Goal: Task Accomplishment & Management: Use online tool/utility

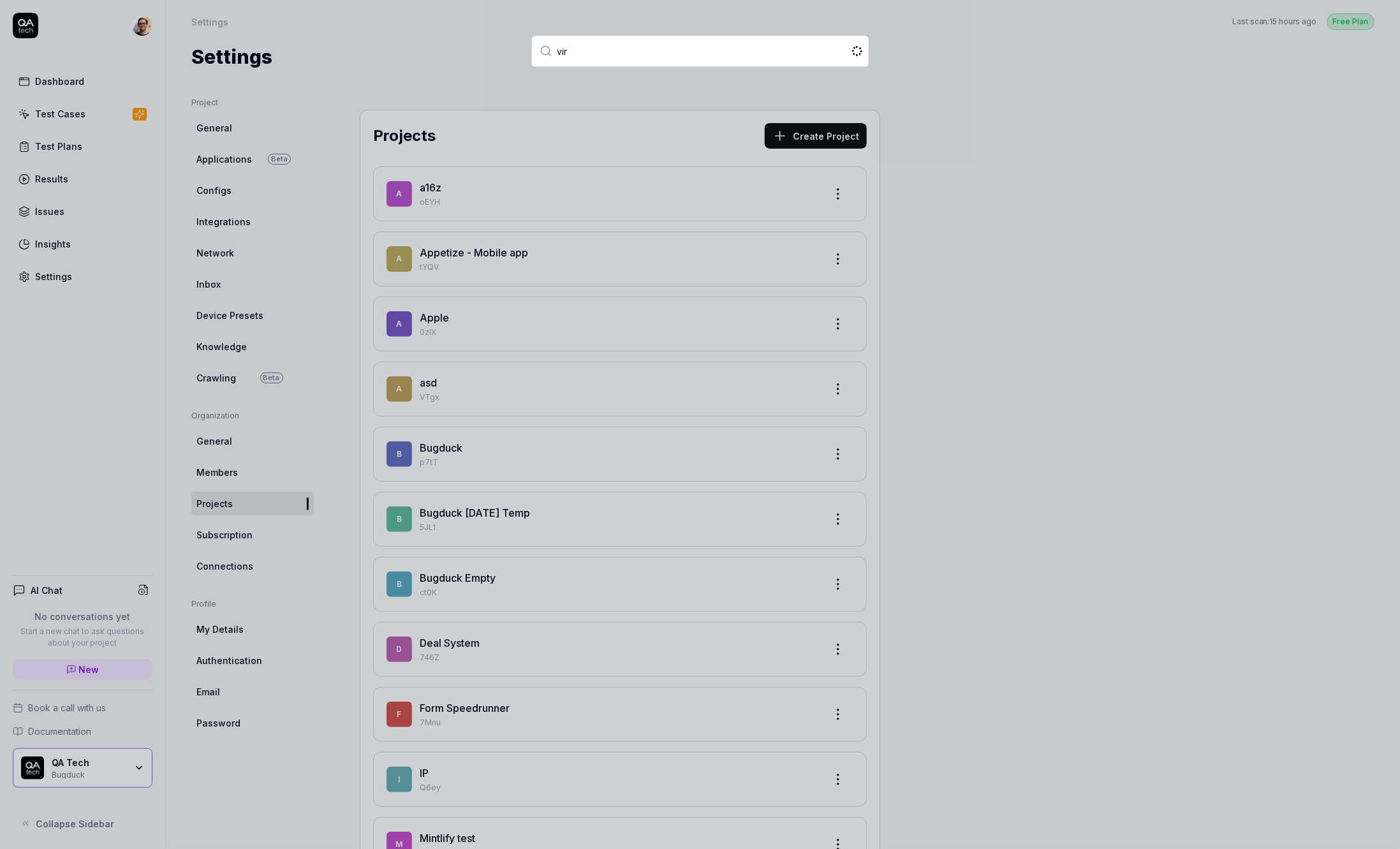
type input "virt"
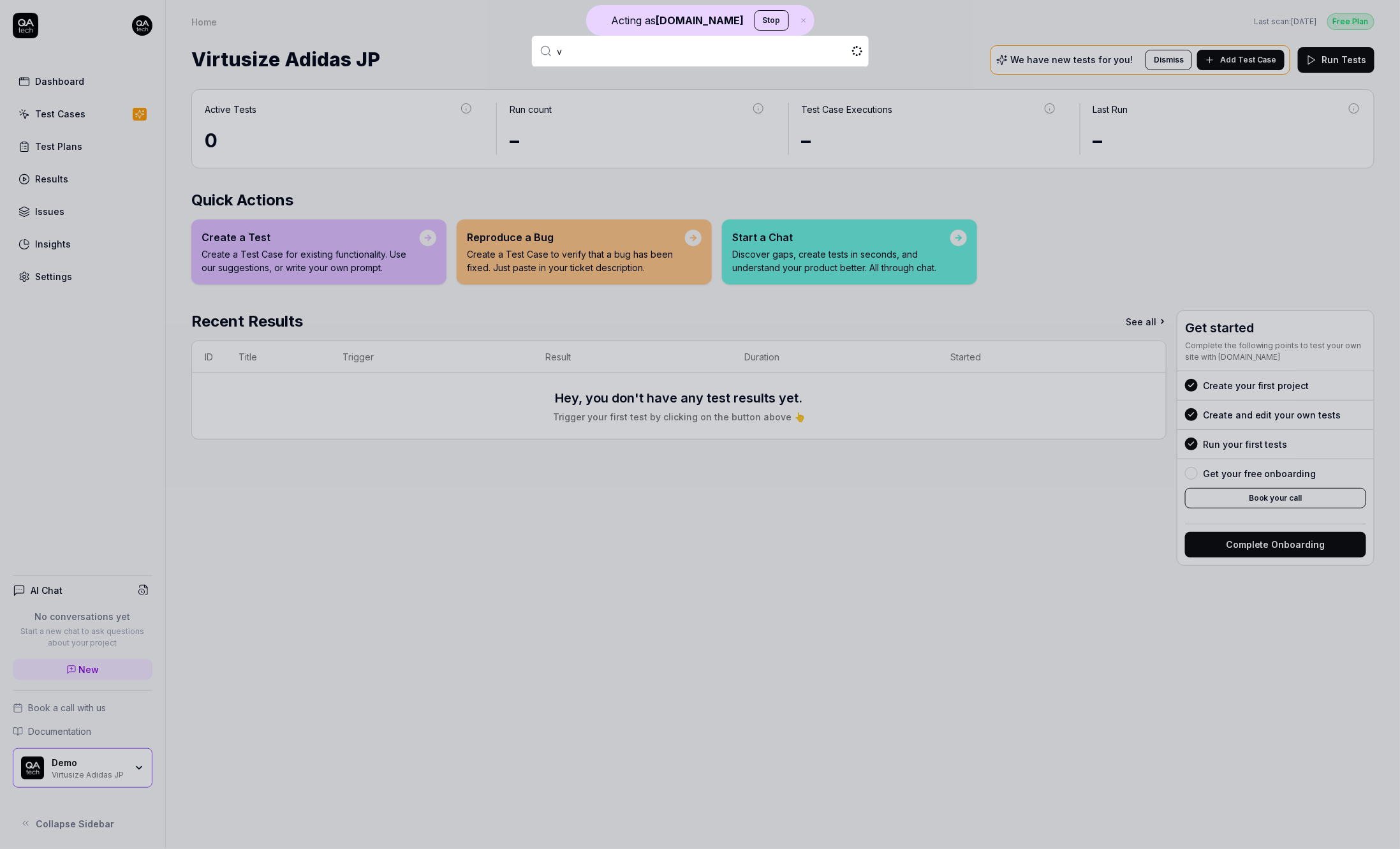
type input "vi"
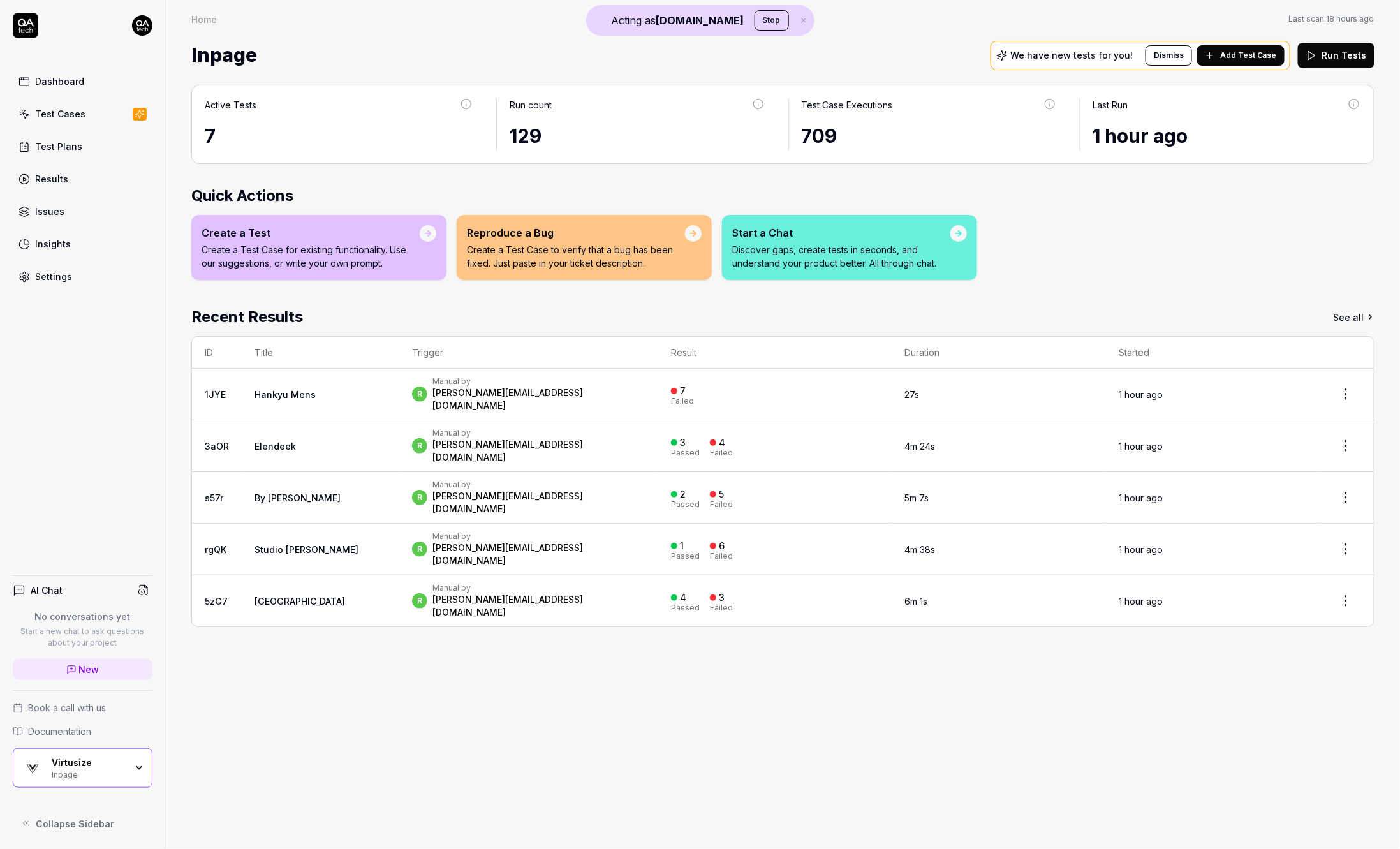
click at [333, 388] on td "Hankyu Mens" at bounding box center [320, 394] width 157 height 51
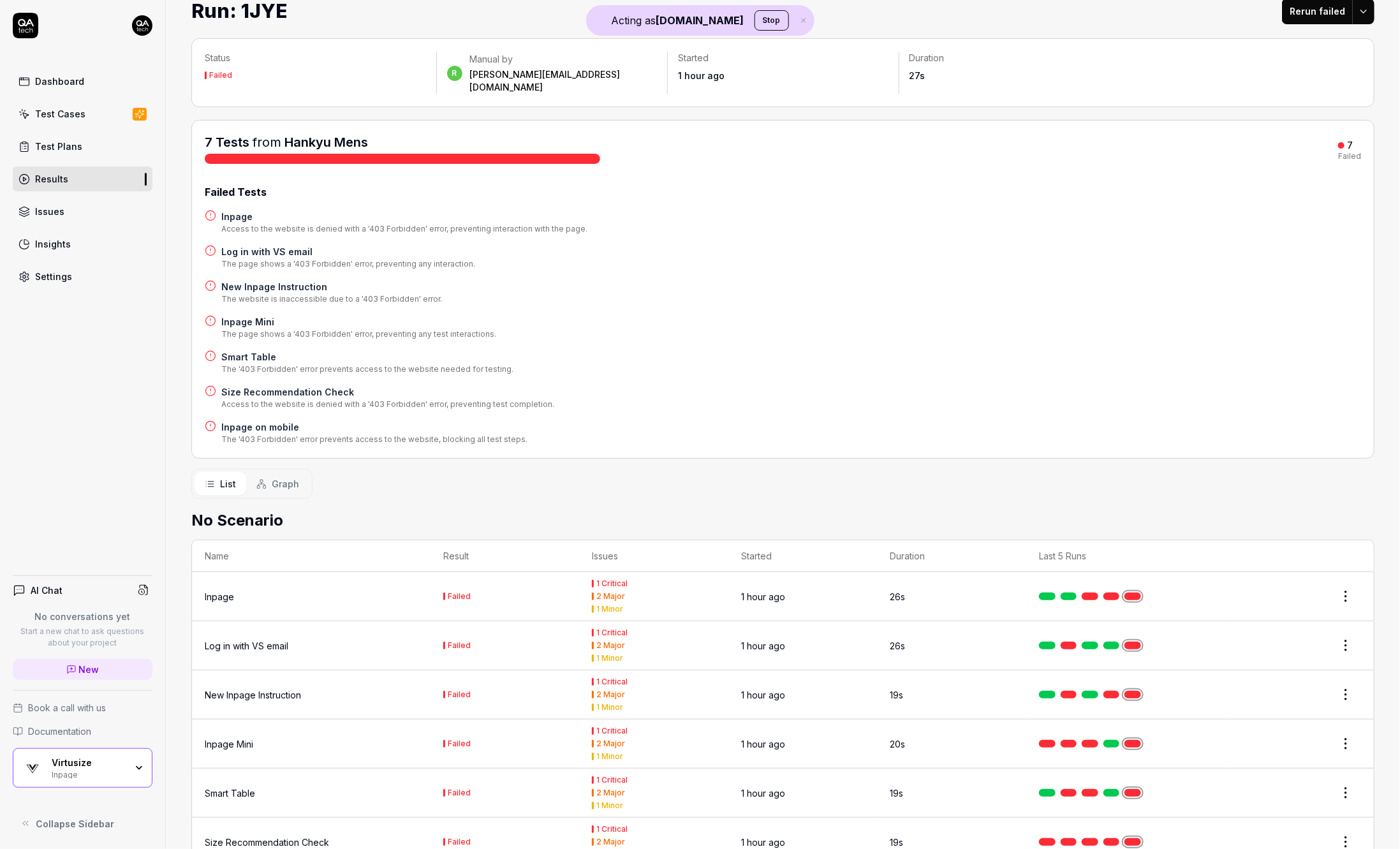
scroll to position [118, 0]
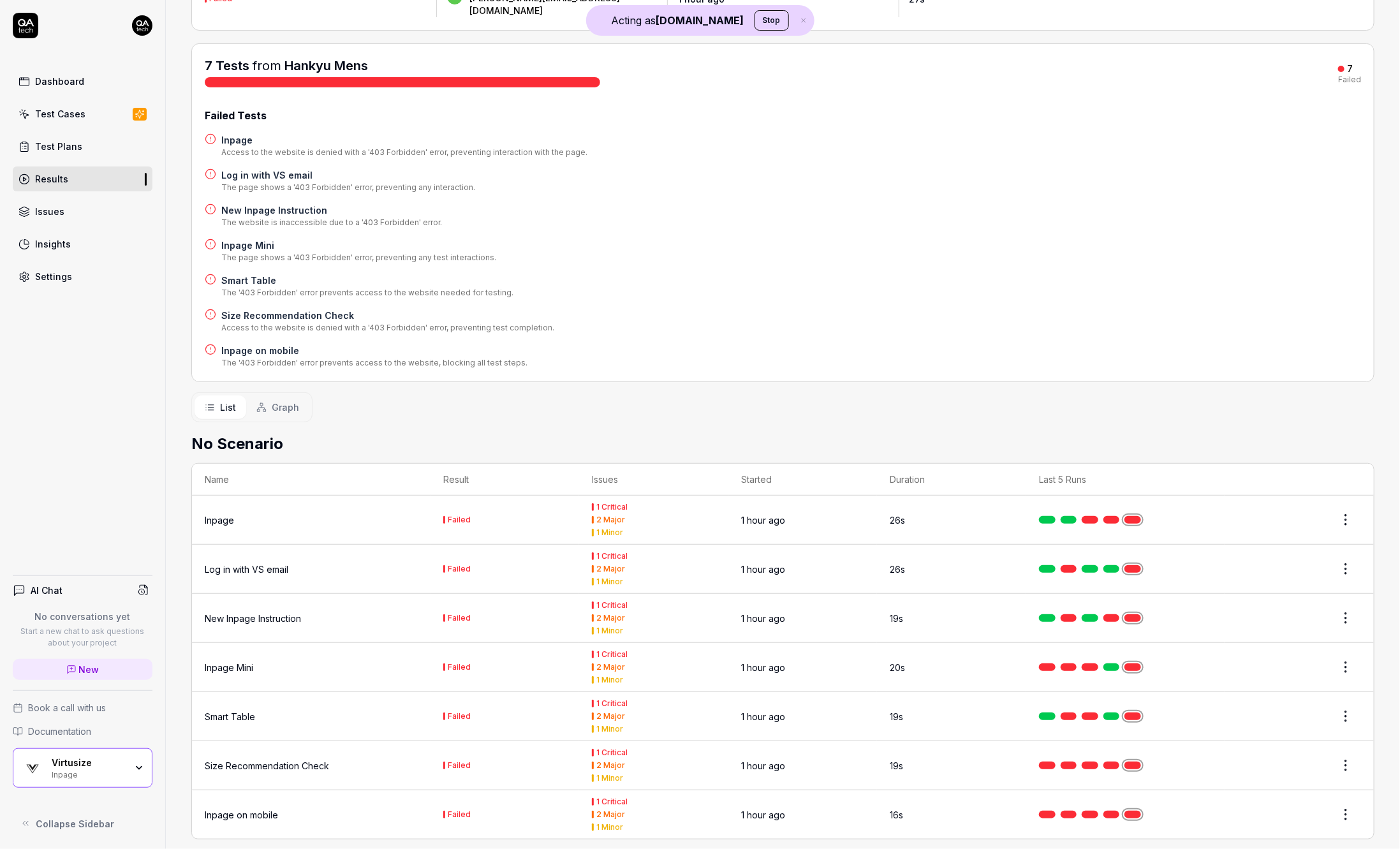
click at [315, 545] on td "Log in with VS email" at bounding box center [311, 570] width 239 height 49
click at [284, 563] on div "Log in with VS email" at bounding box center [246, 570] width 83 height 13
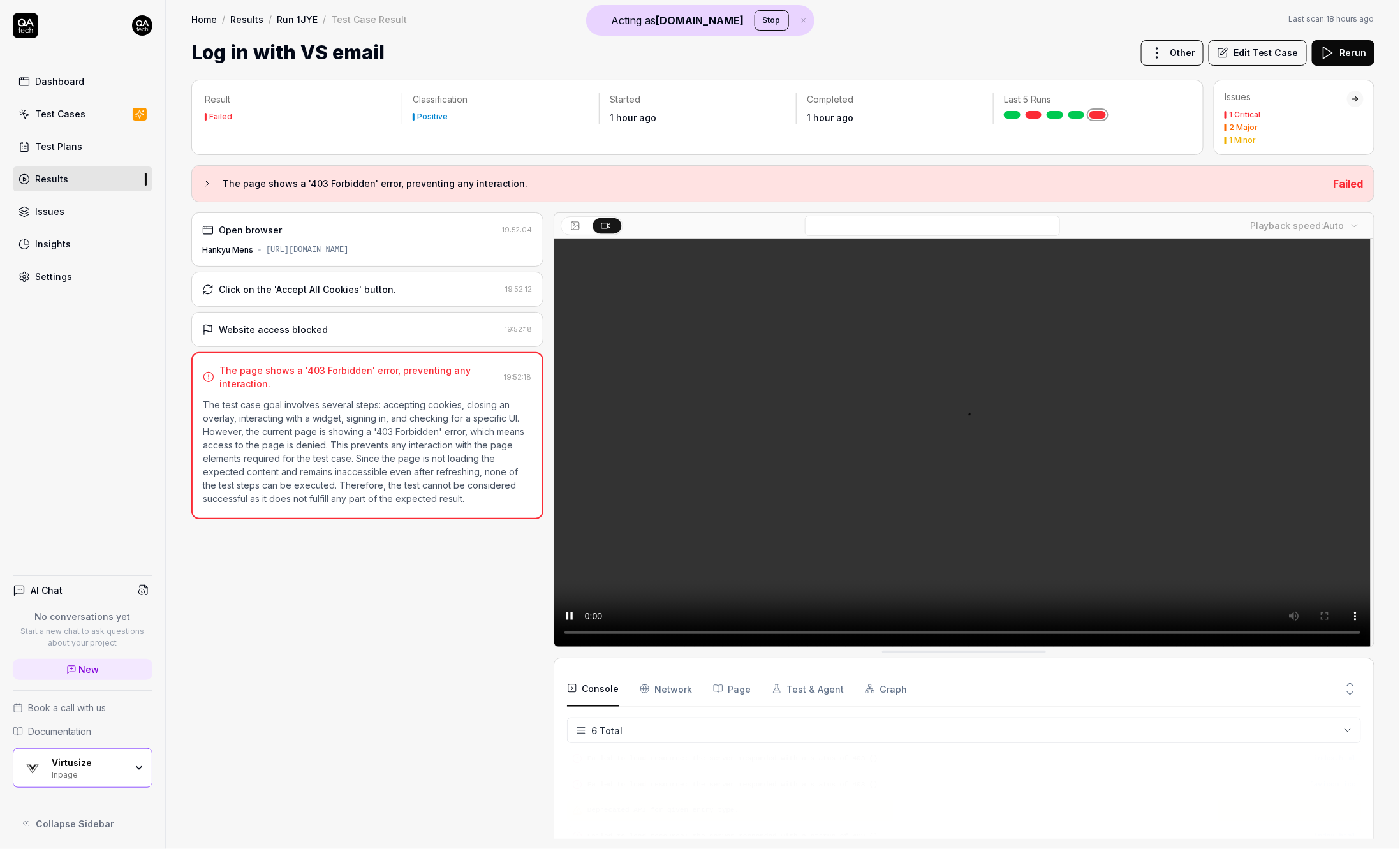
scroll to position [61, 0]
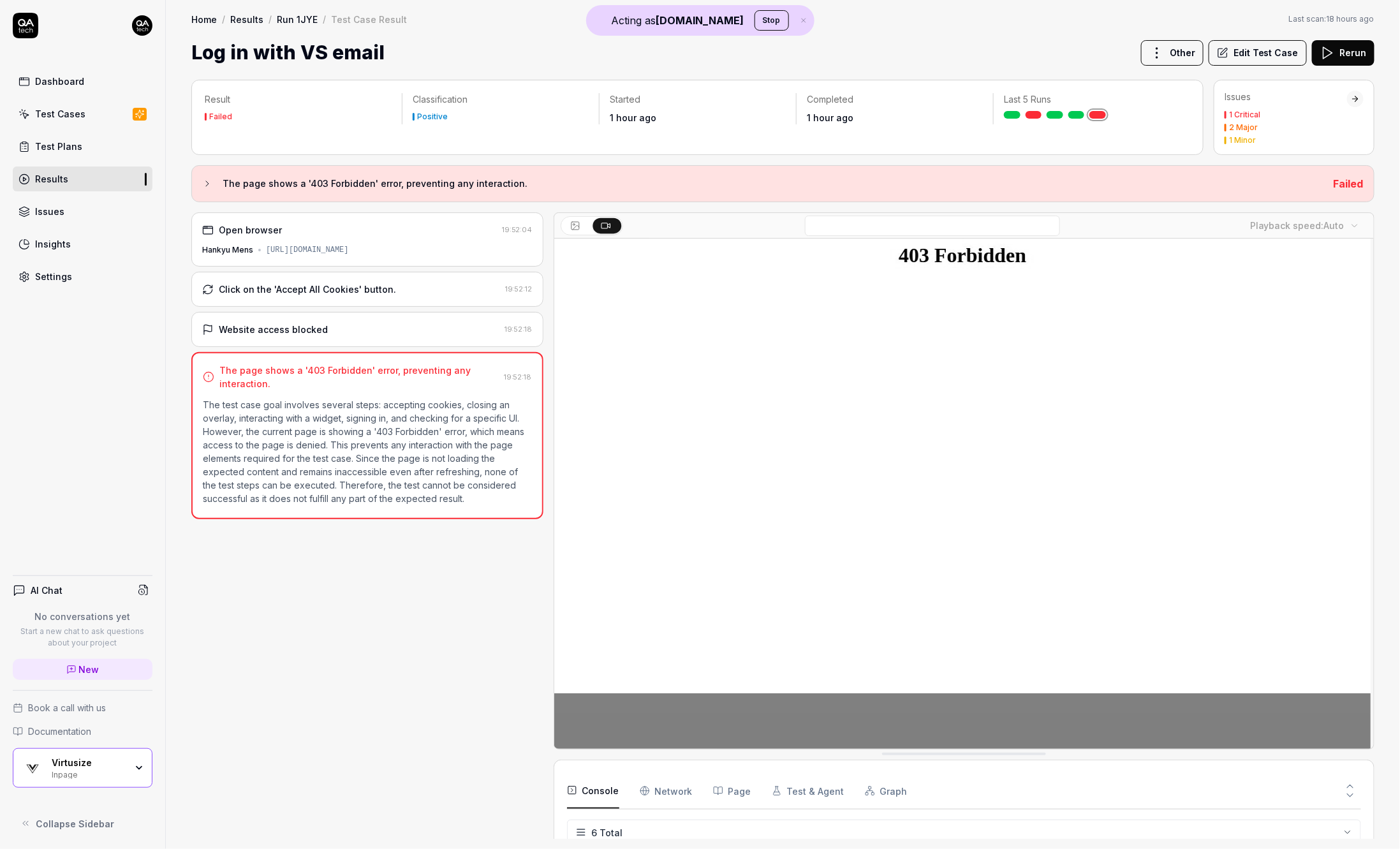
click at [349, 252] on div "[URL][DOMAIN_NAME]" at bounding box center [307, 250] width 83 height 12
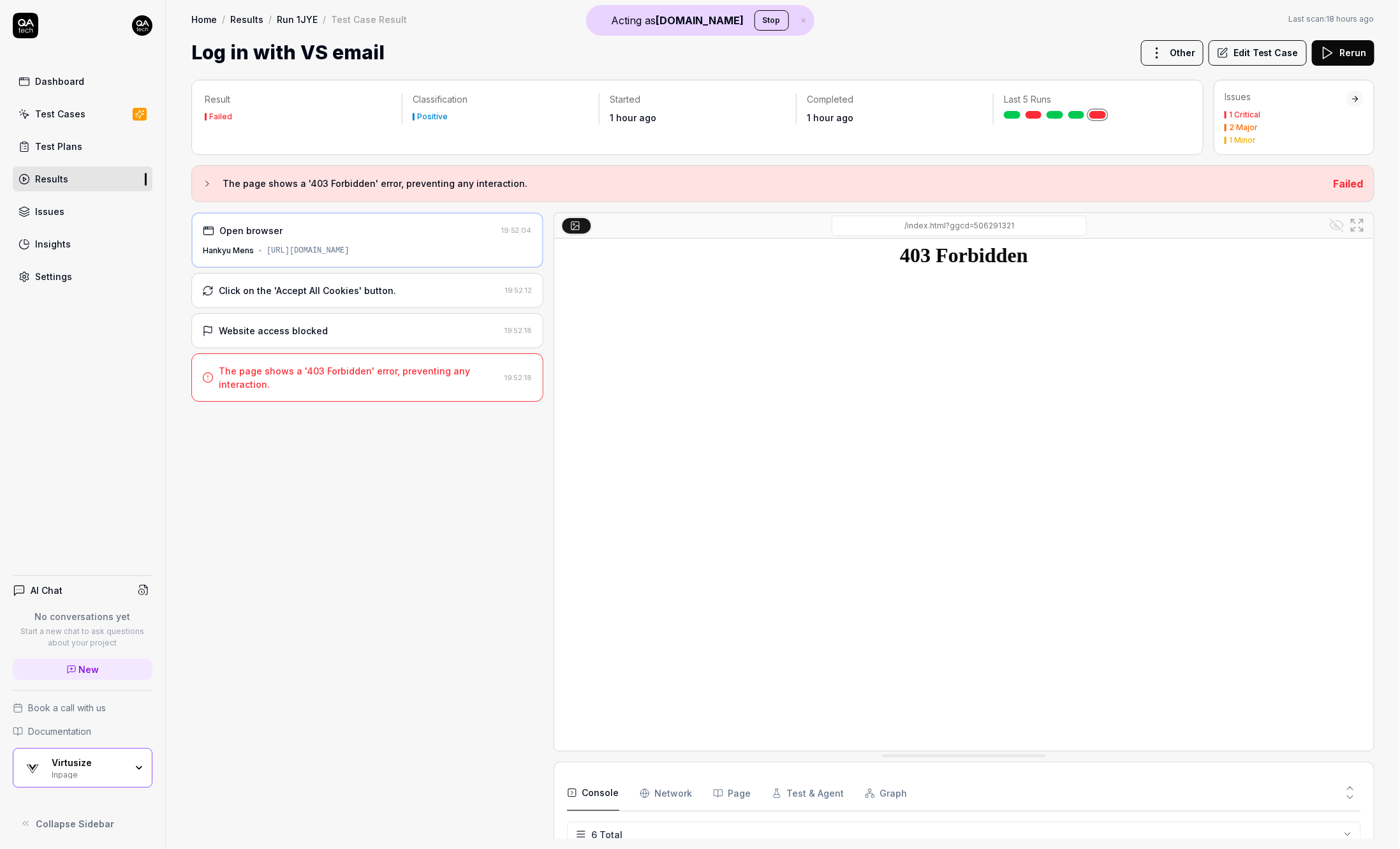
click at [457, 297] on div "Click on the 'Accept All Cookies' button." at bounding box center [351, 290] width 298 height 13
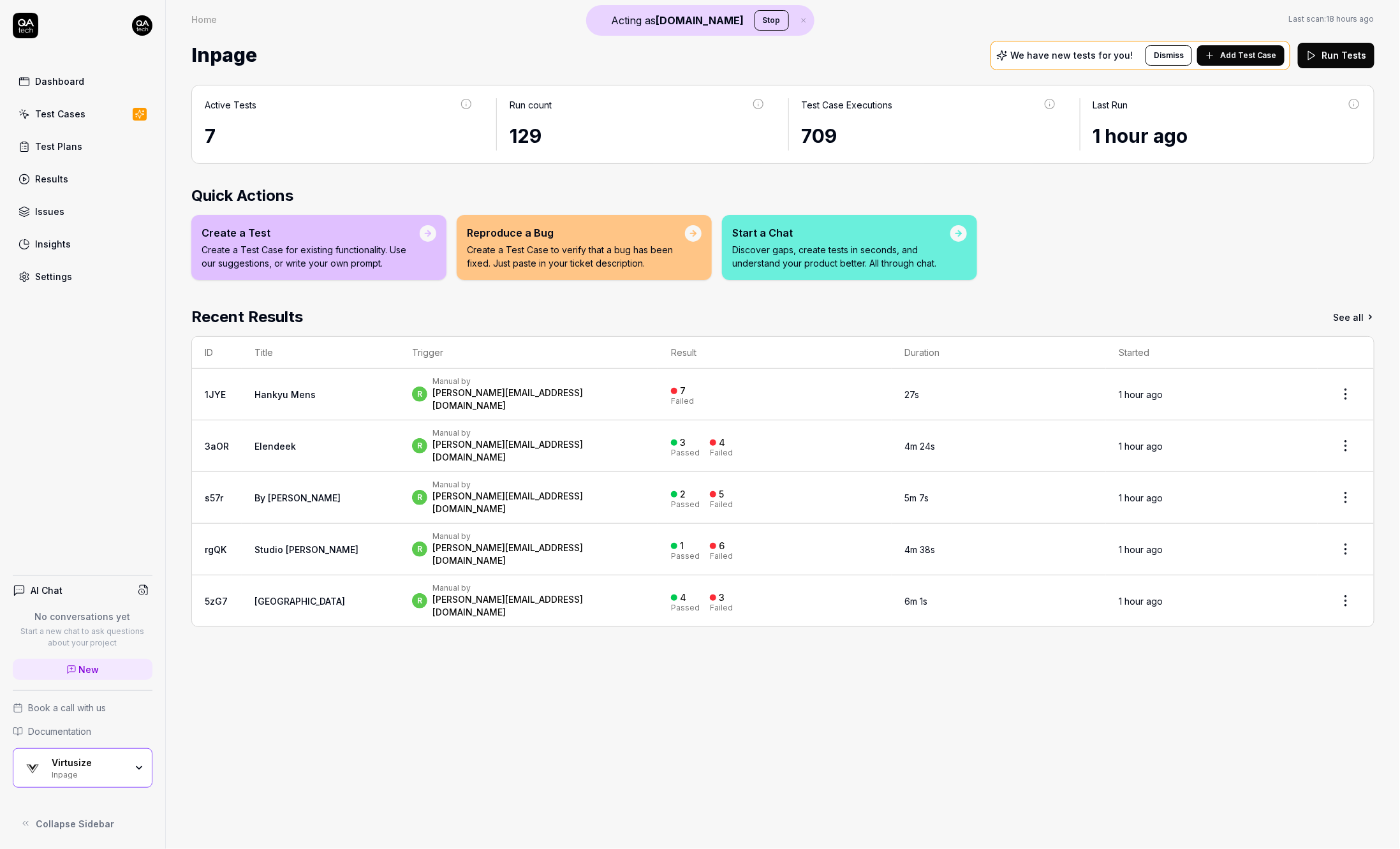
click at [321, 438] on td "Elendeek" at bounding box center [320, 446] width 157 height 51
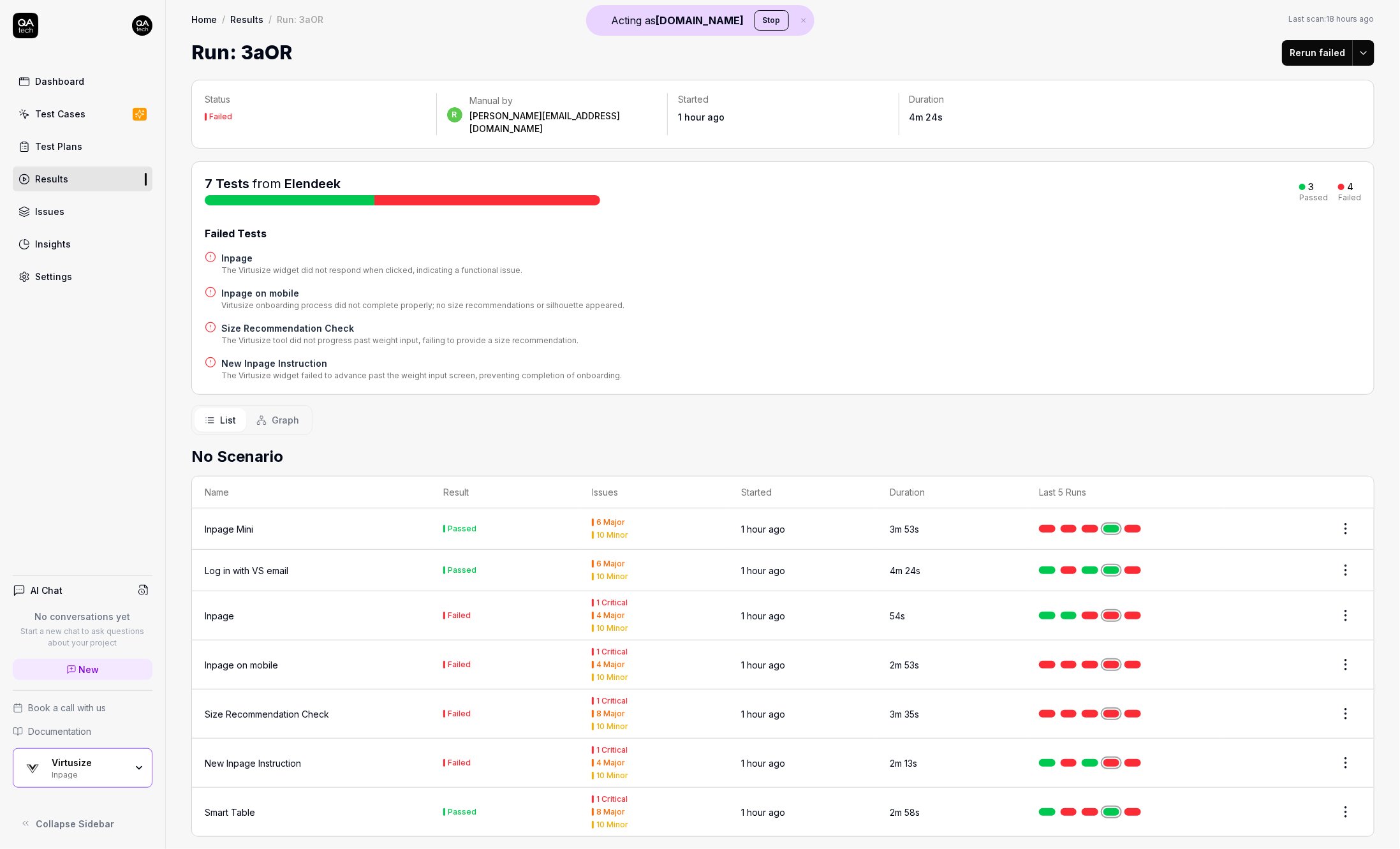
click at [297, 523] on div "Inpage Mini" at bounding box center [310, 529] width 213 height 13
click at [273, 523] on div "Inpage Mini" at bounding box center [310, 529] width 213 height 13
click at [246, 523] on div "Inpage Mini" at bounding box center [229, 529] width 49 height 13
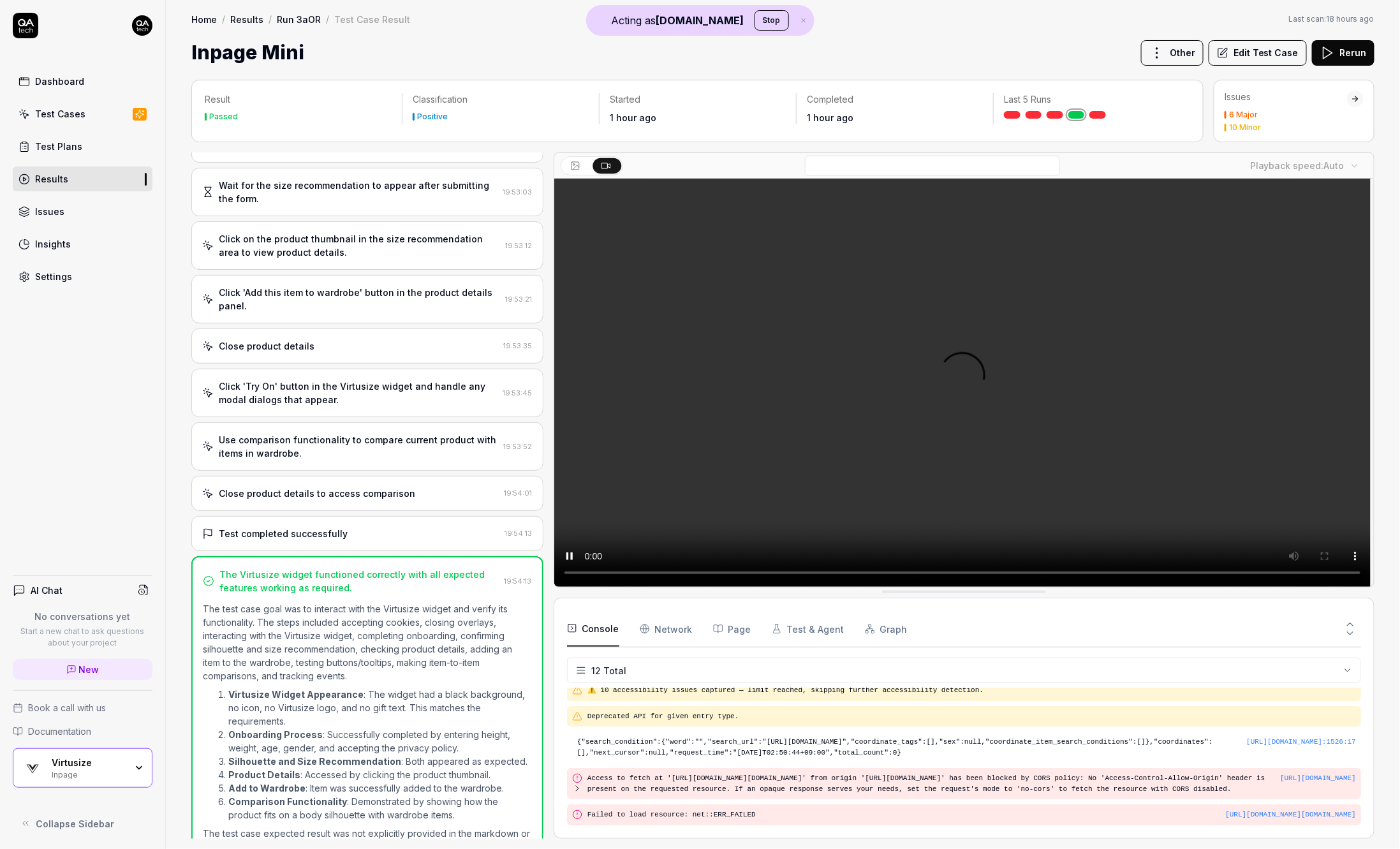
scroll to position [268, 0]
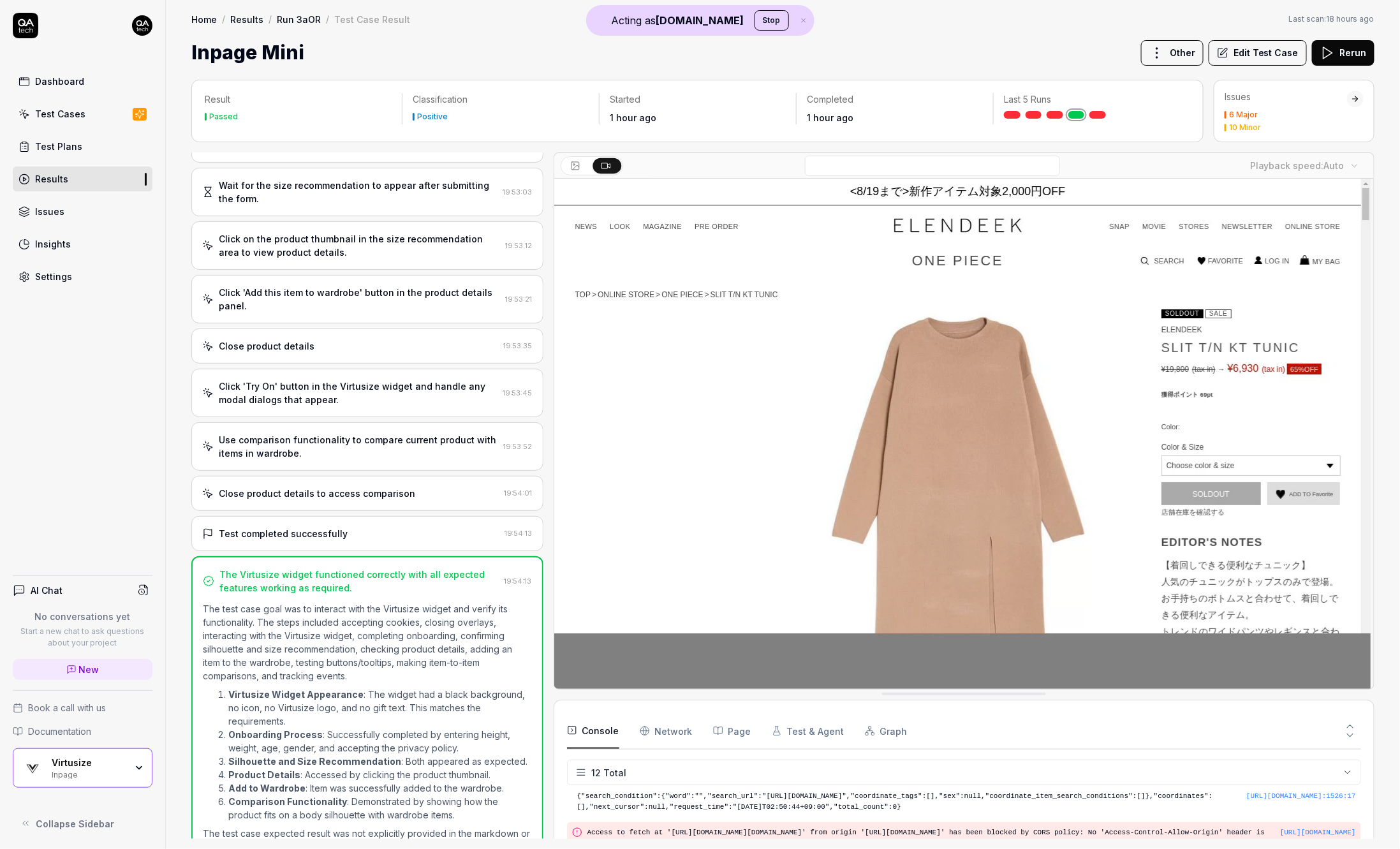
click at [96, 351] on div "Dashboard Test Cases Test Plans Results Issues Insights Settings AI Chat No con…" at bounding box center [82, 424] width 166 height 849
